Goal: Task Accomplishment & Management: Manage account settings

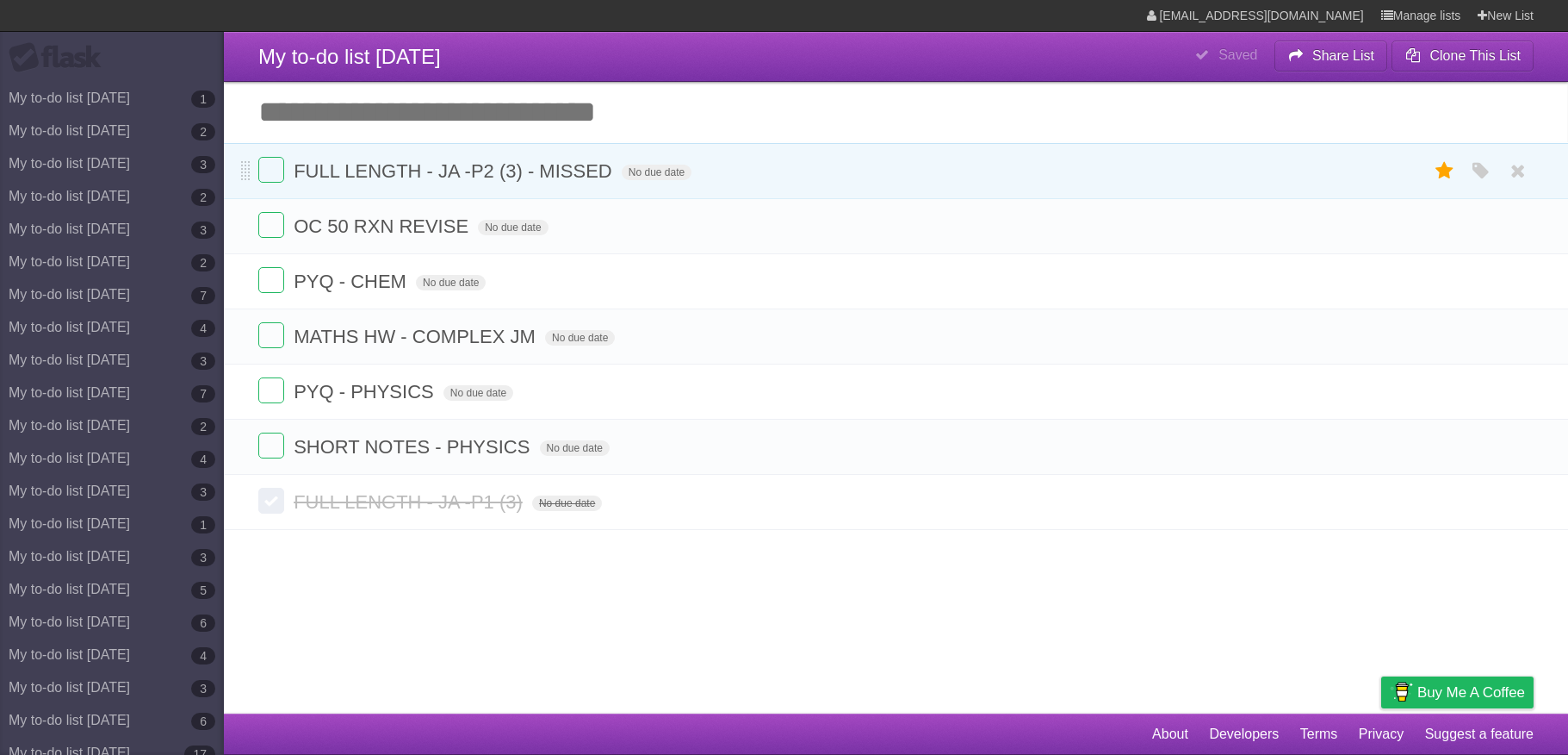
click at [255, 159] on li "FULL LENGTH - JA -P2 (3) - MISSED No due date White Red Blue Green Purple Orange" at bounding box center [895, 171] width 1344 height 56
click at [269, 187] on li "FULL LENGTH - JA -P2 (3) - MISSED No due date White Red Blue Green Purple Orange" at bounding box center [895, 171] width 1344 height 56
click at [270, 180] on label at bounding box center [271, 169] width 25 height 25
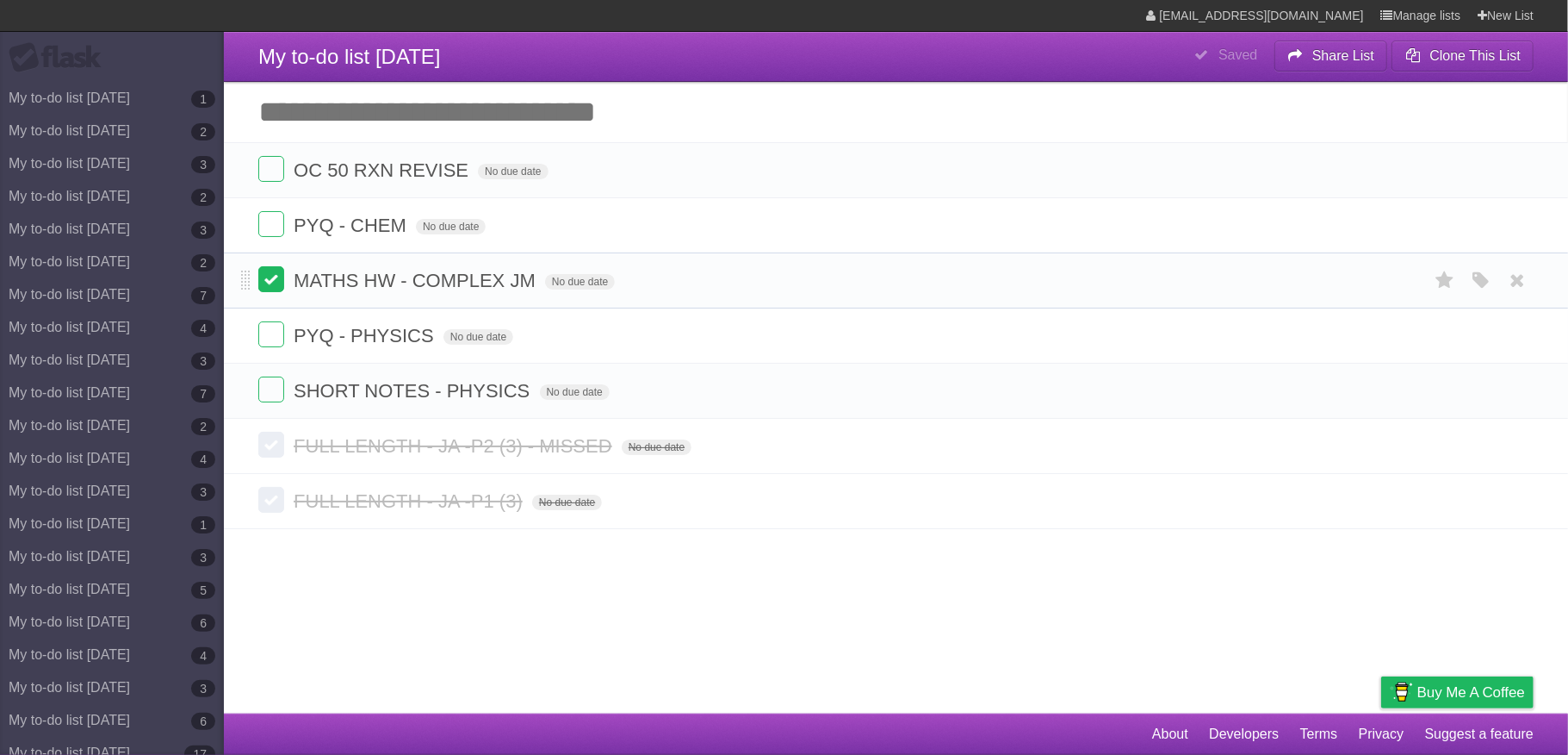
click at [279, 287] on label at bounding box center [271, 278] width 25 height 25
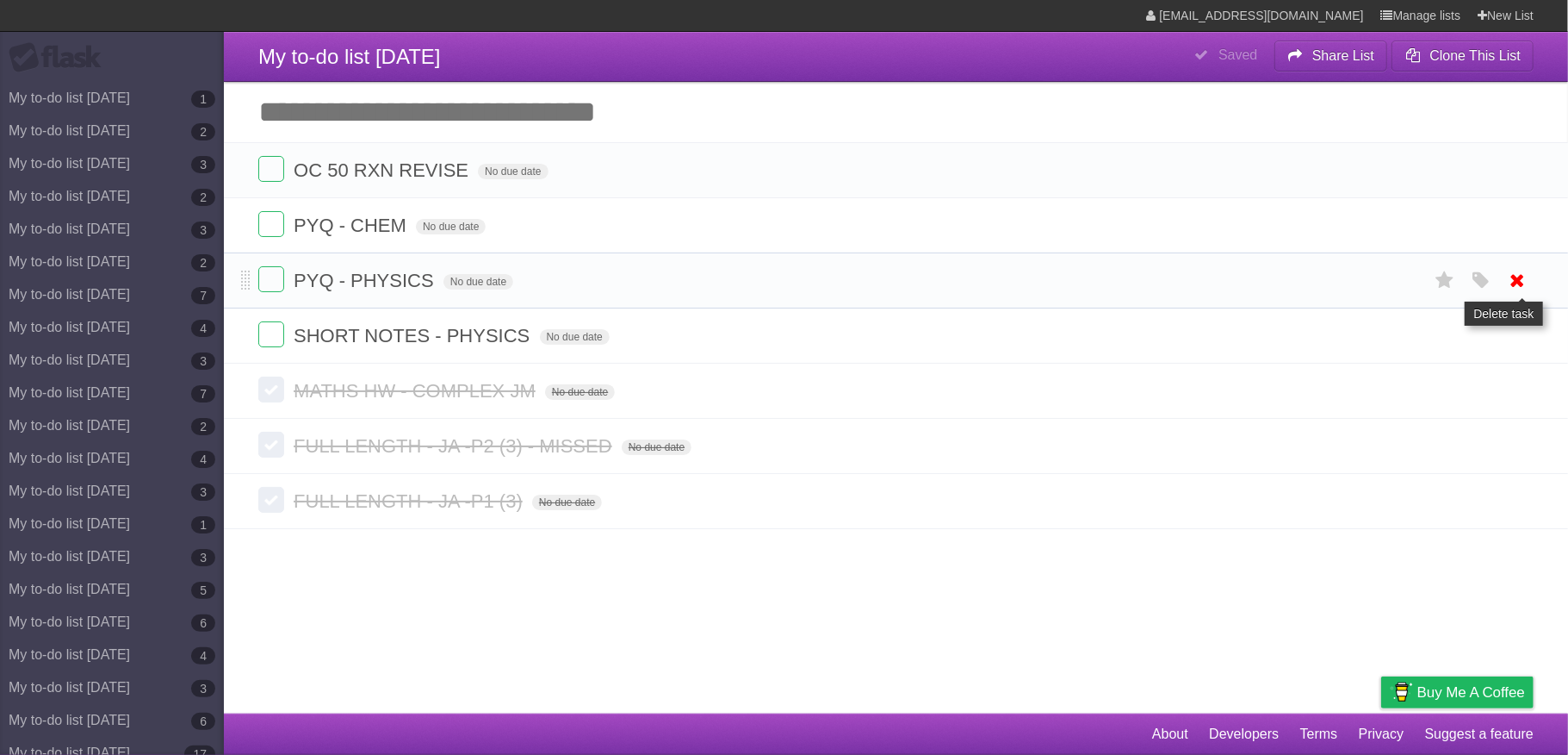
click at [1510, 288] on icon at bounding box center [1518, 280] width 25 height 28
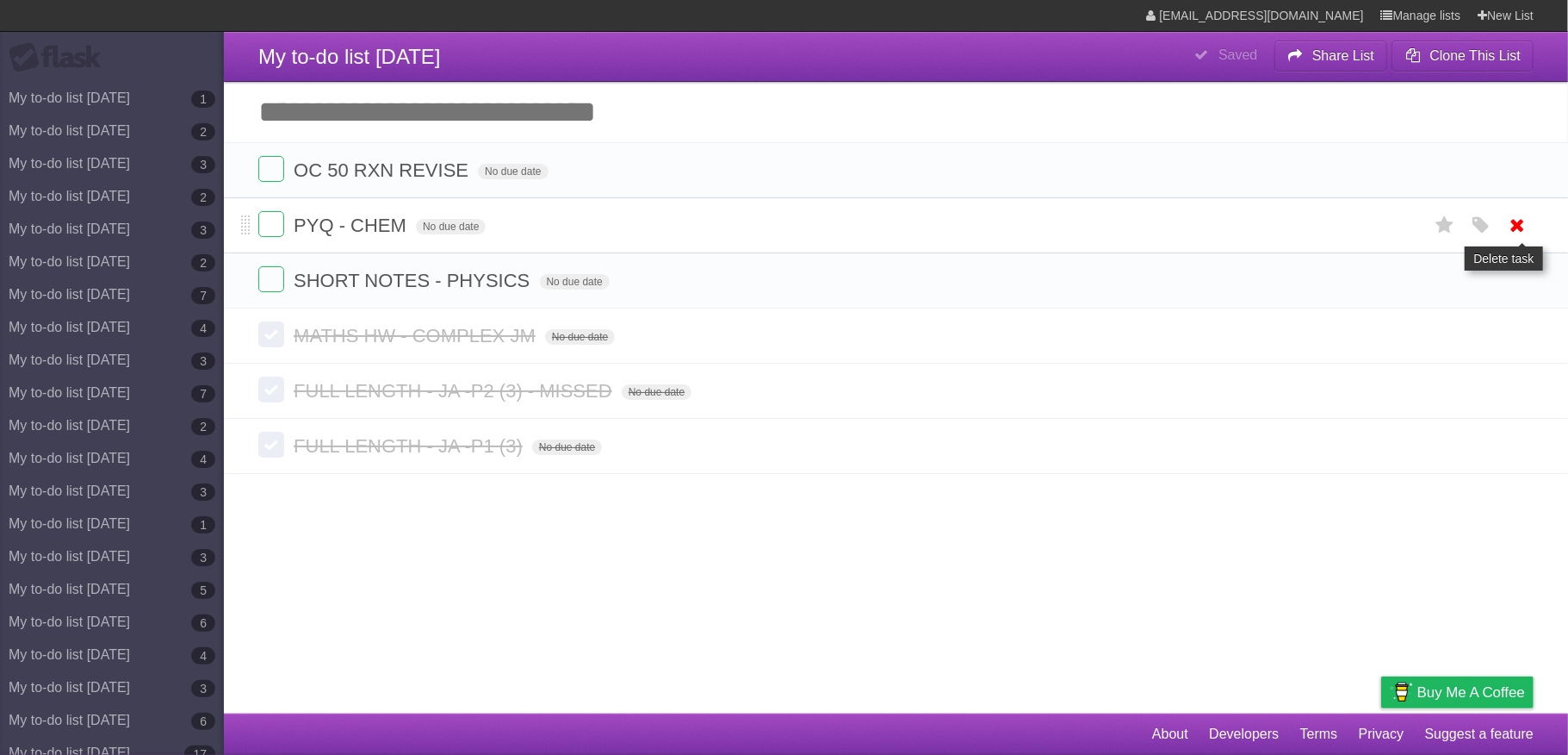
click at [1513, 231] on icon at bounding box center [1518, 226] width 25 height 28
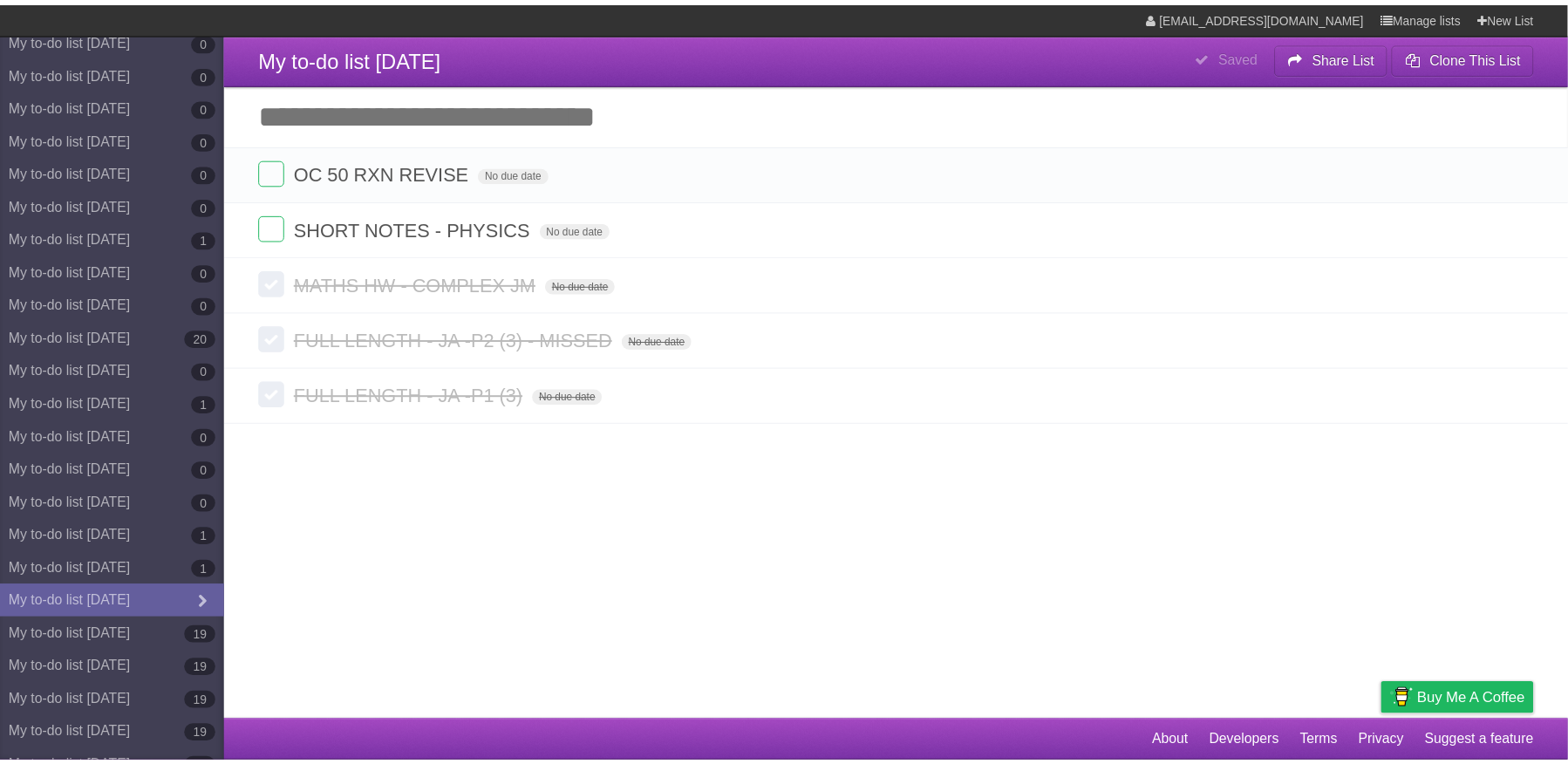
scroll to position [9262, 0]
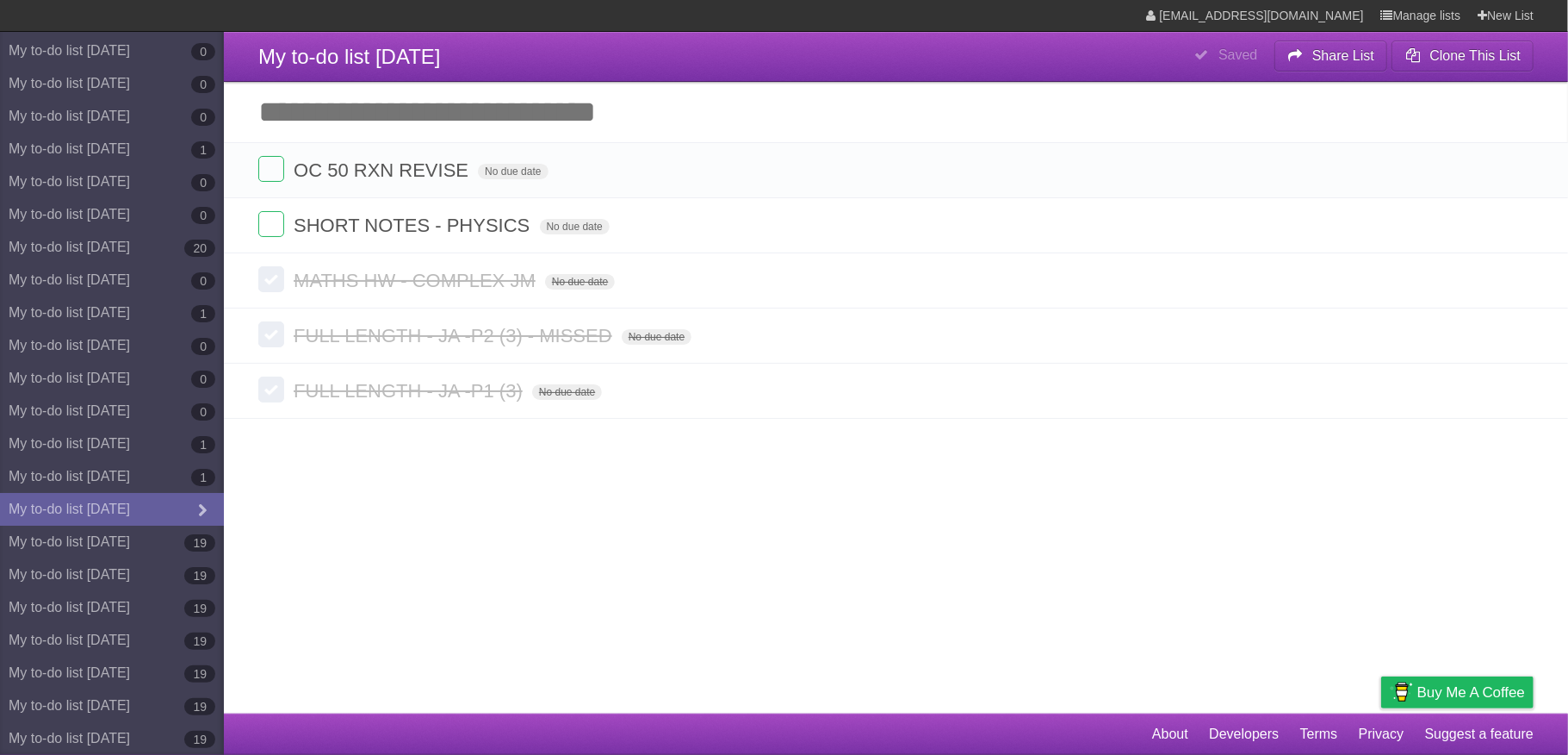
click at [489, 508] on article "**********" at bounding box center [784, 357] width 1568 height 713
click at [267, 159] on label at bounding box center [271, 168] width 25 height 25
click at [108, 526] on link "My to-do list [DATE] 19" at bounding box center [111, 542] width 224 height 33
click at [280, 176] on label at bounding box center [271, 168] width 25 height 25
